Goal: Task Accomplishment & Management: Use online tool/utility

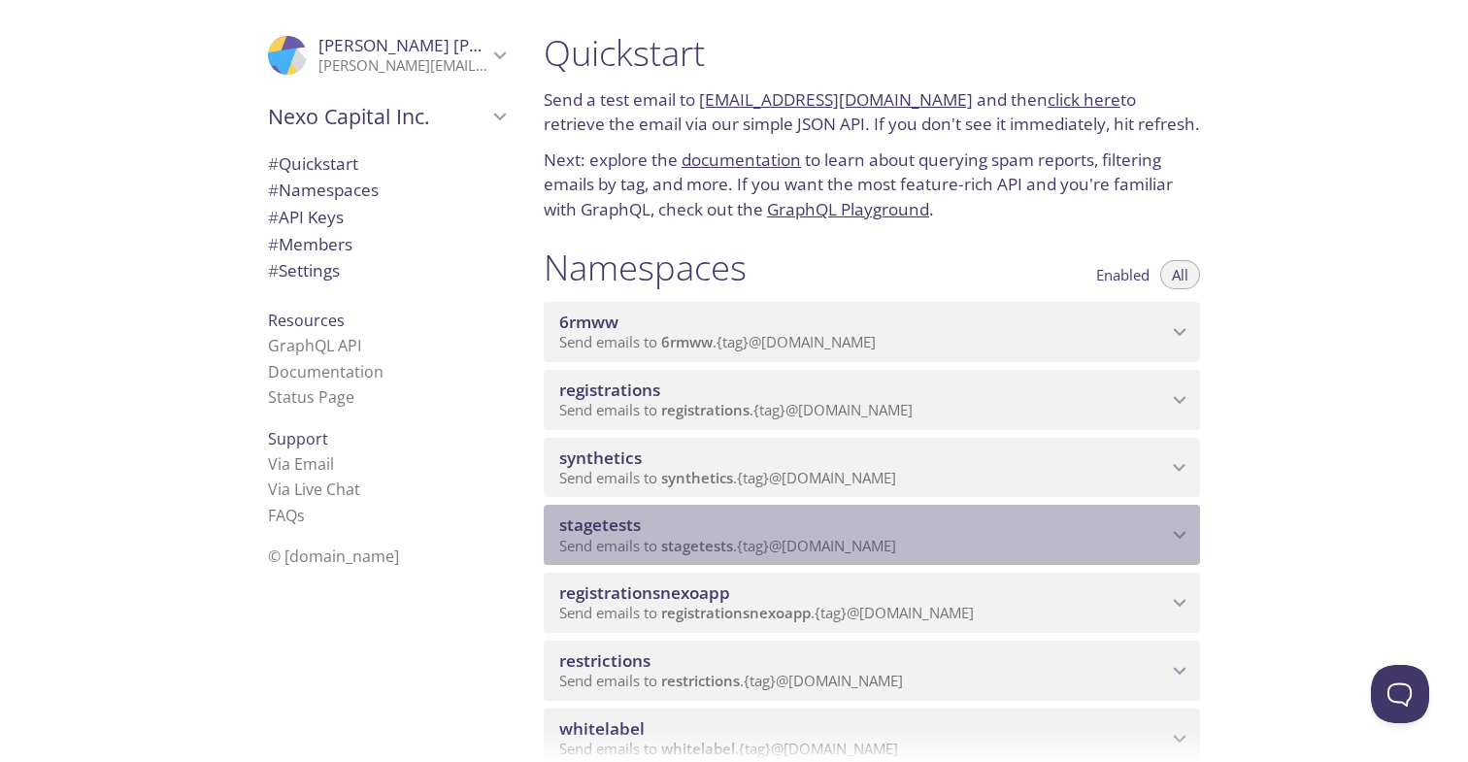
click at [745, 525] on span "stagetests" at bounding box center [863, 525] width 608 height 21
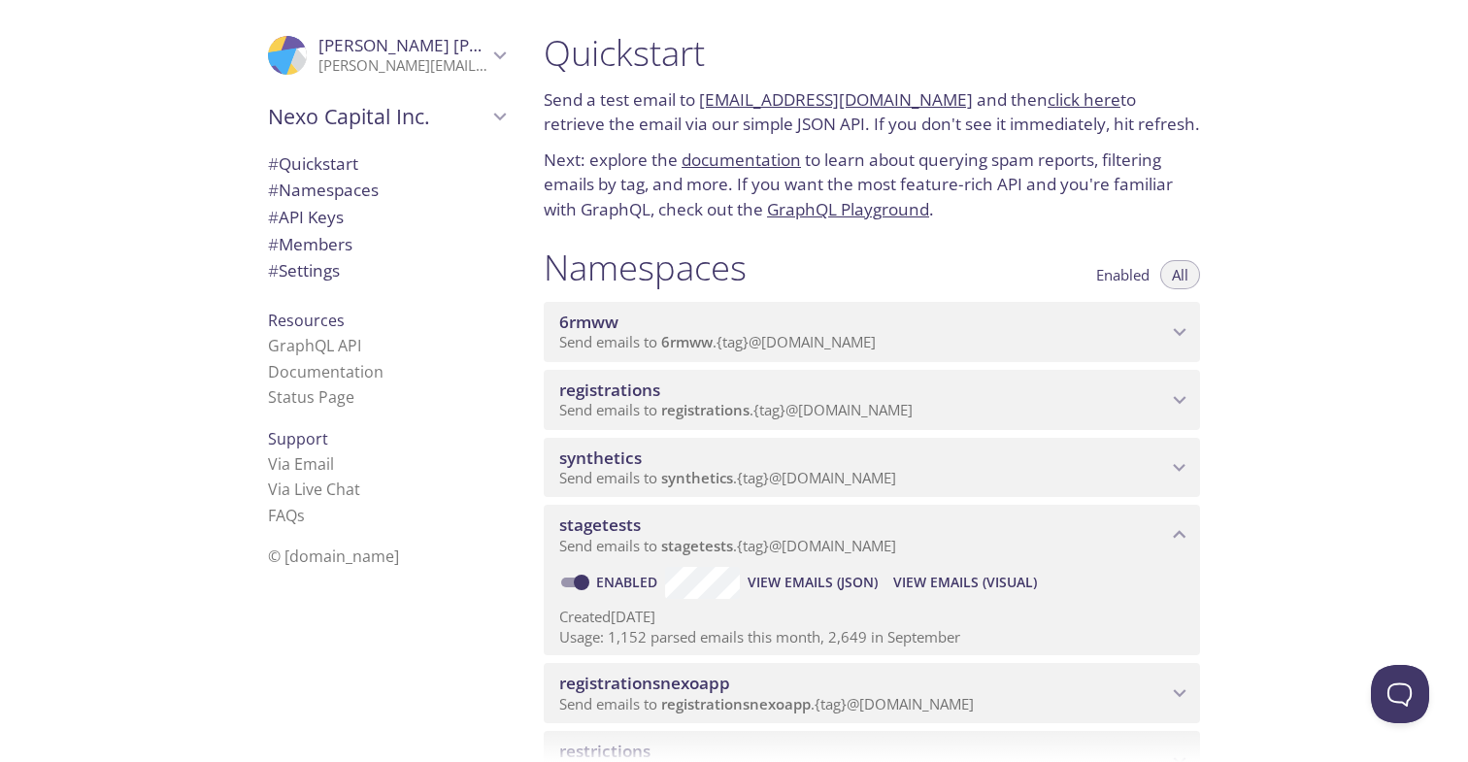
click at [978, 581] on span "View Emails (Visual)" at bounding box center [965, 582] width 144 height 23
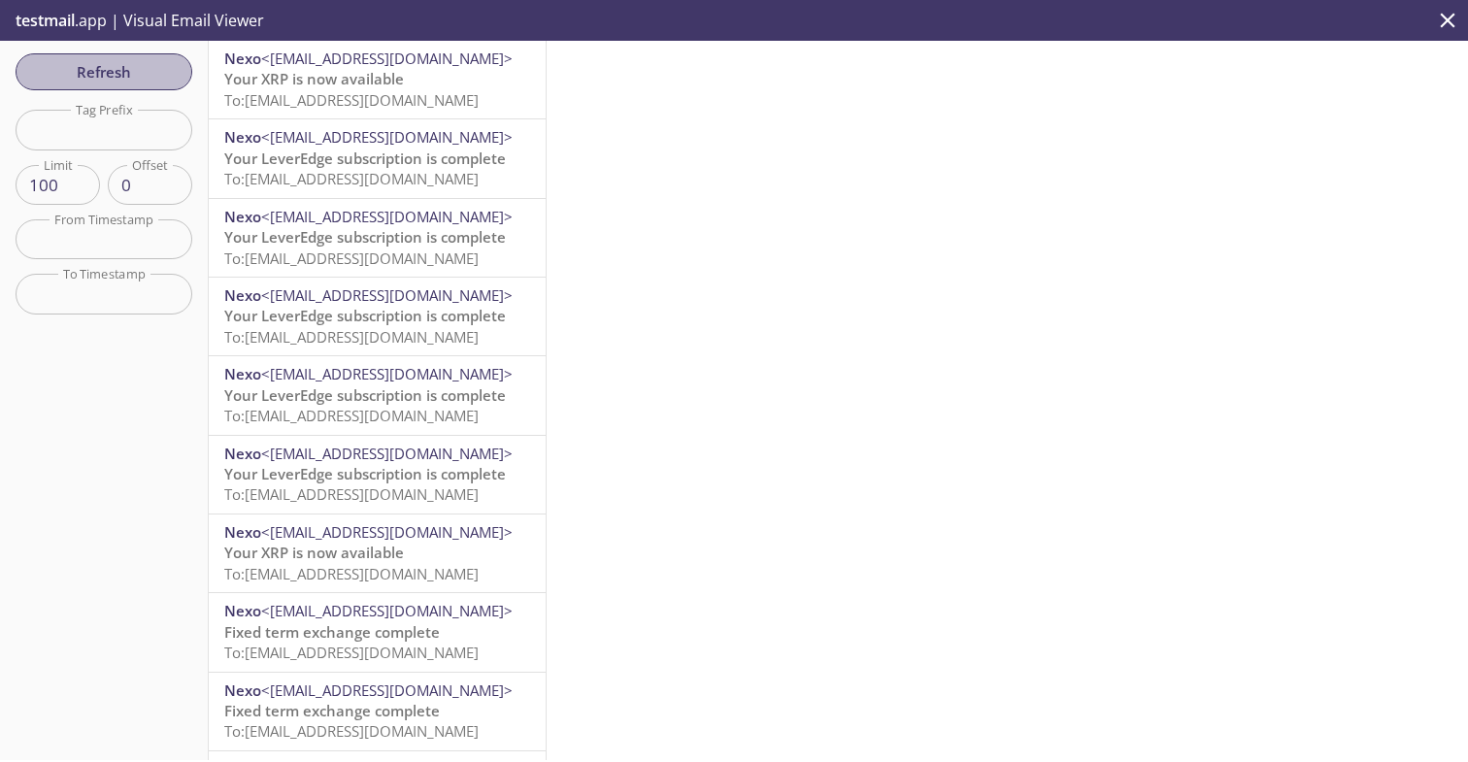
drag, startPoint x: 142, startPoint y: 55, endPoint x: 253, endPoint y: 65, distance: 112.1
click at [142, 53] on button "Refresh" at bounding box center [104, 71] width 177 height 37
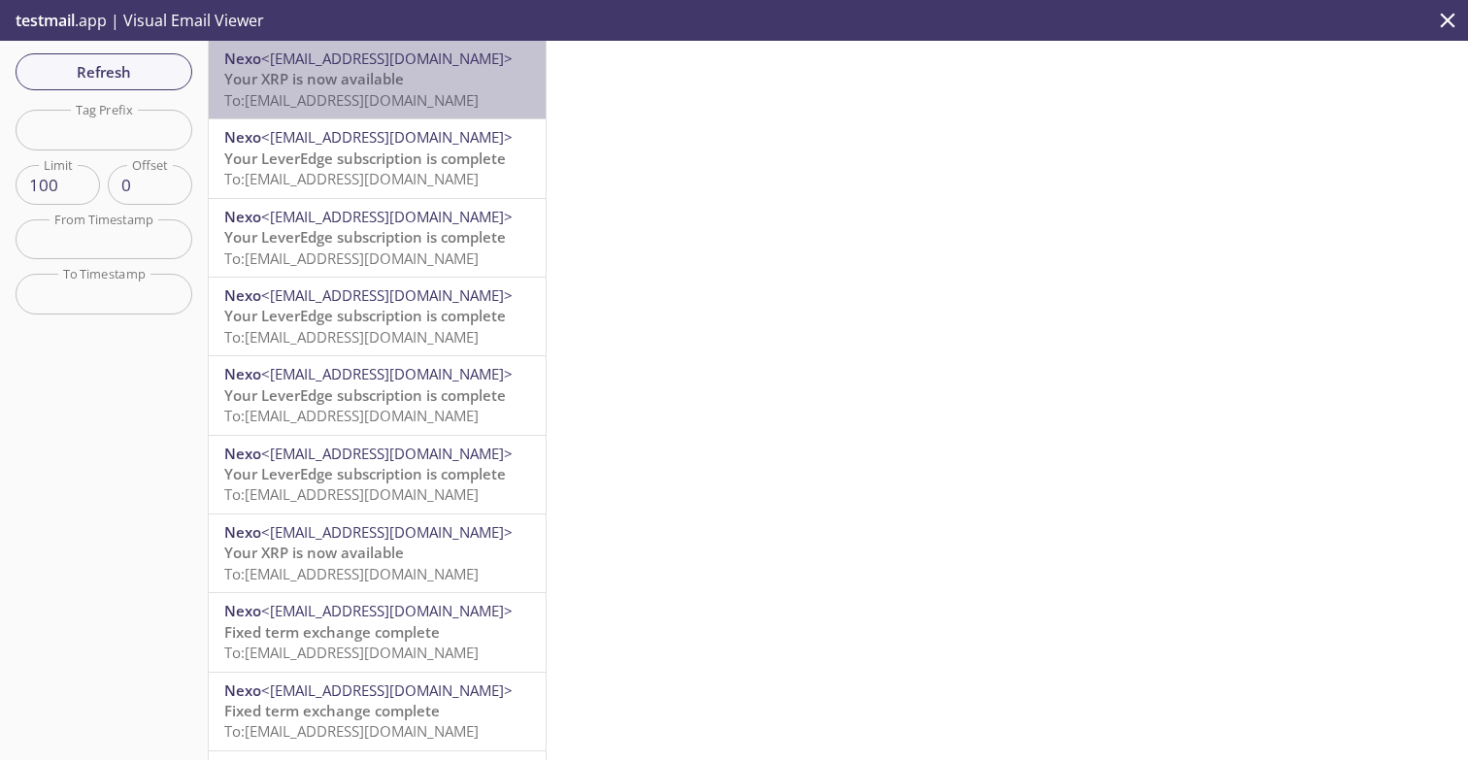
click at [469, 89] on p "Your XRP is now available To: [EMAIL_ADDRESS][DOMAIN_NAME]" at bounding box center [377, 90] width 306 height 42
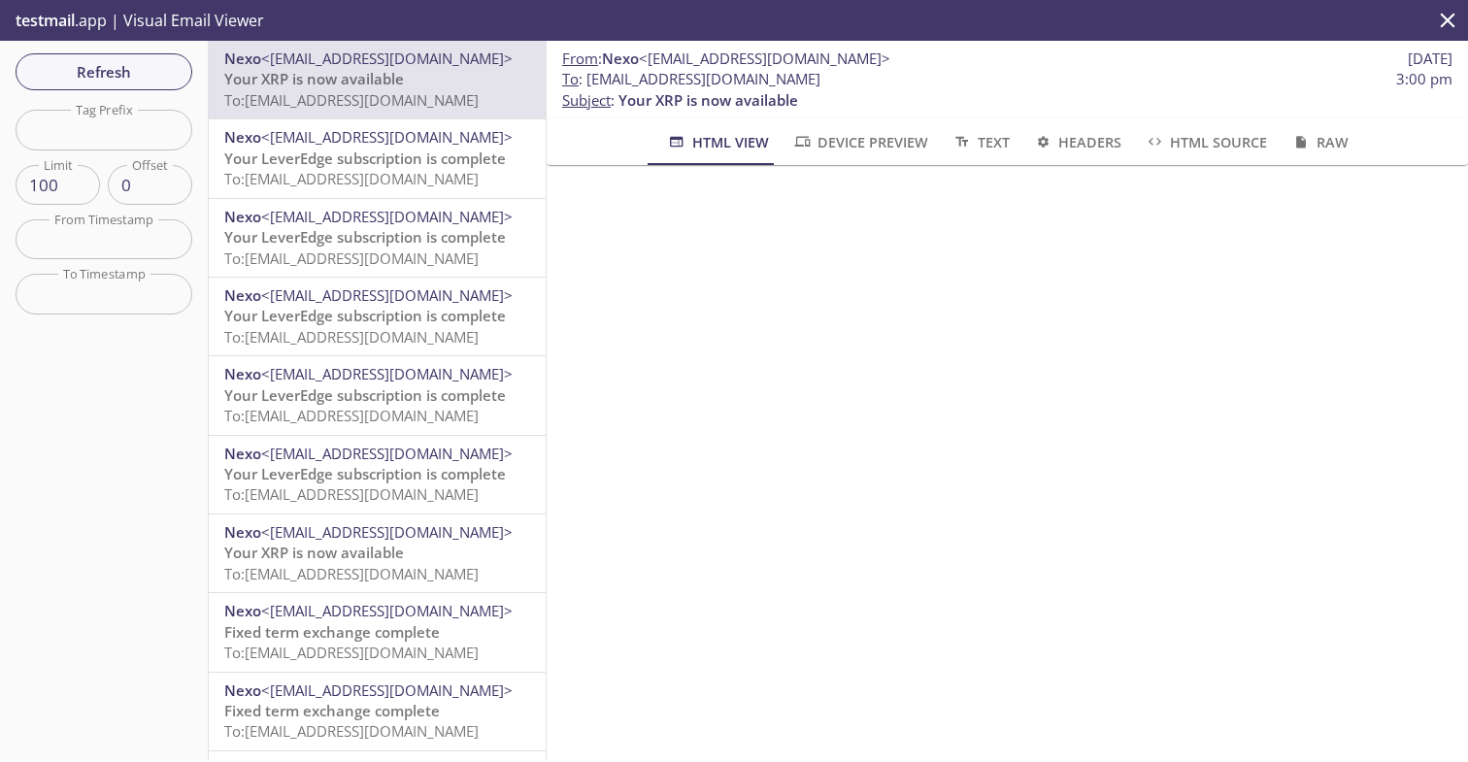
scroll to position [352, 0]
drag, startPoint x: 98, startPoint y: 70, endPoint x: 344, endPoint y: 136, distance: 254.3
click at [97, 69] on span "Refresh" at bounding box center [104, 71] width 146 height 25
